Goal: Task Accomplishment & Management: Manage account settings

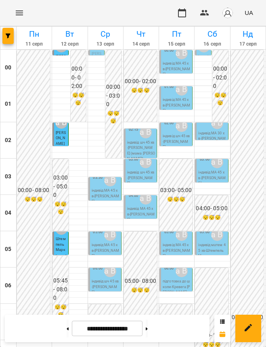
scroll to position [202, 0]
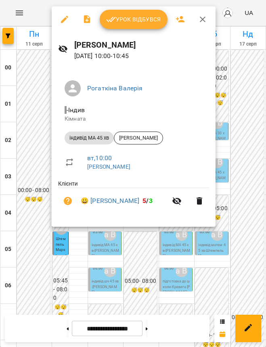
click at [119, 22] on span "Урок відбувся" at bounding box center [133, 20] width 55 height 10
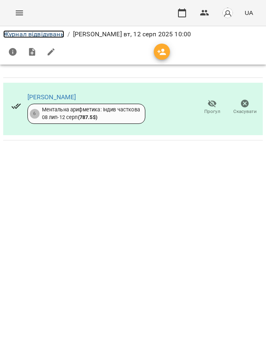
click at [10, 33] on link "Журнал відвідувань" at bounding box center [33, 34] width 61 height 8
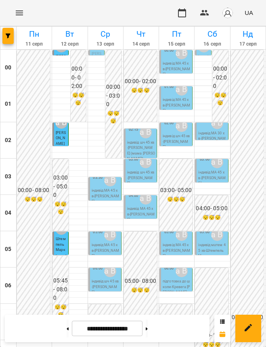
scroll to position [202, 0]
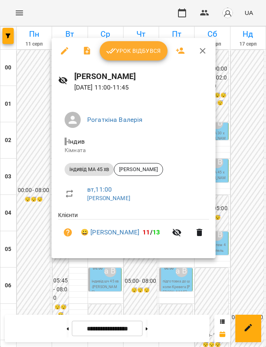
click at [137, 46] on span "Урок відбувся" at bounding box center [133, 51] width 55 height 10
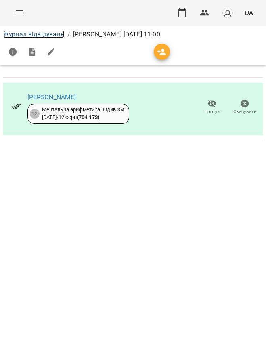
click at [45, 34] on link "Журнал відвідувань" at bounding box center [33, 34] width 61 height 8
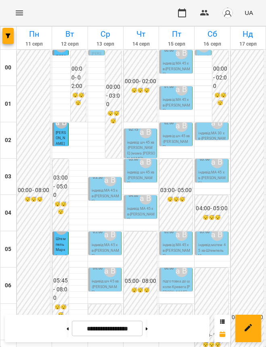
scroll to position [459, 0]
